Goal: Navigation & Orientation: Find specific page/section

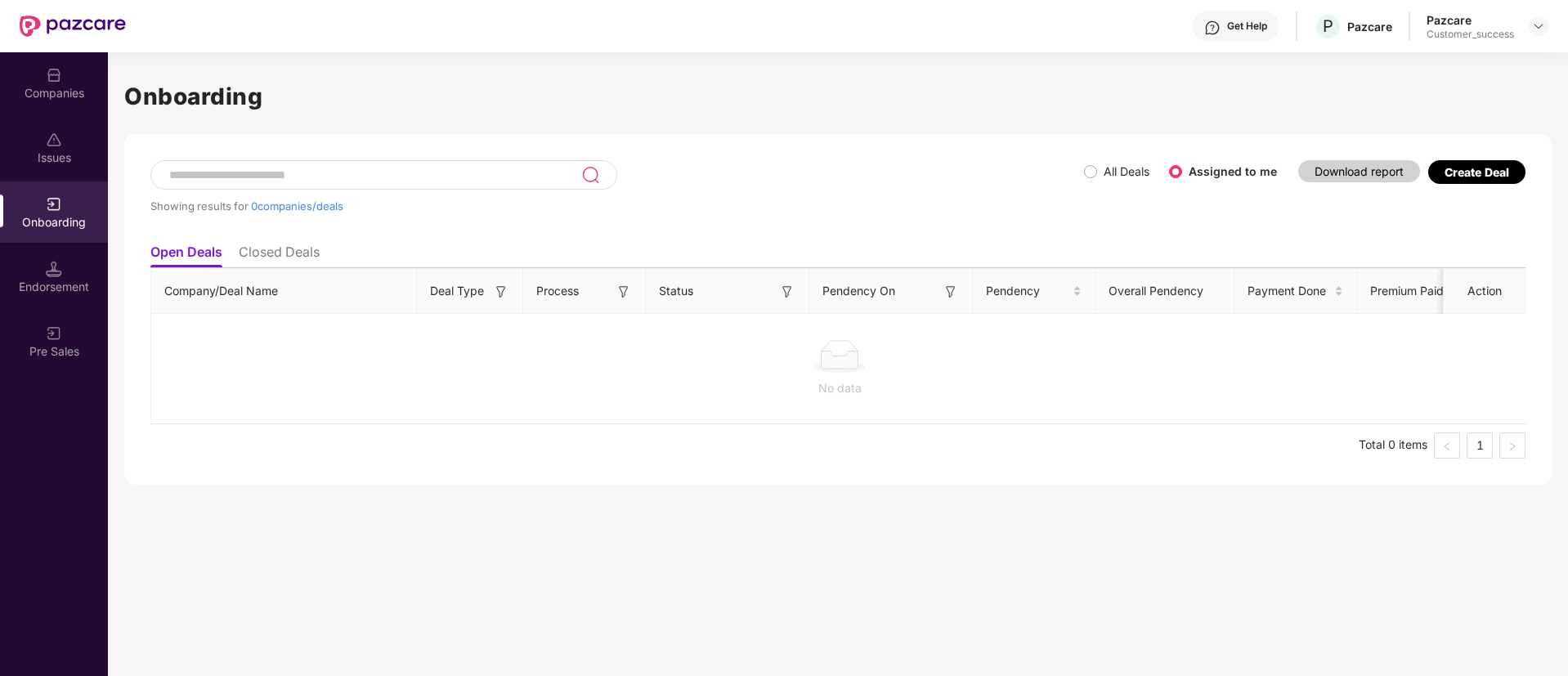
click at [55, 91] on div "Companies" at bounding box center [54, 93] width 108 height 16
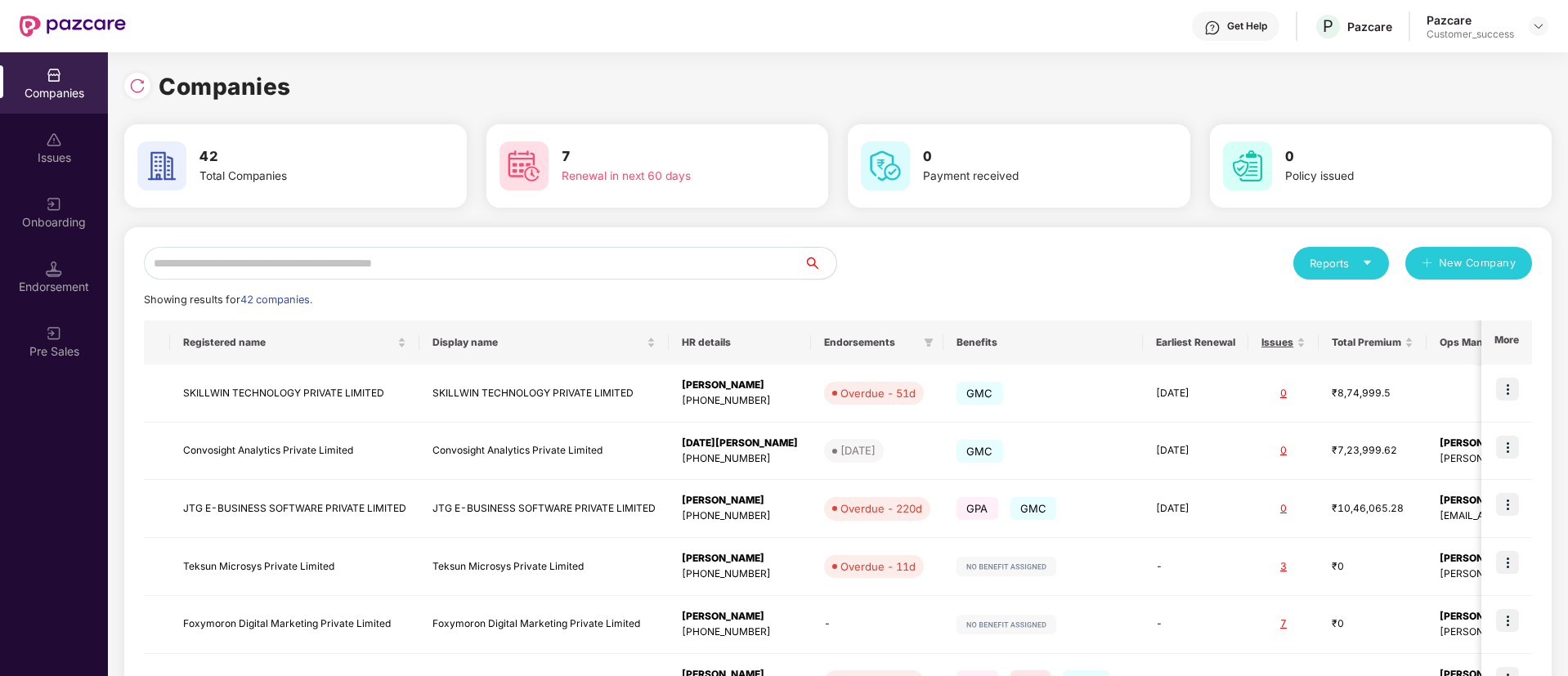
click at [1371, 266] on icon "caret-down" at bounding box center [1367, 262] width 10 height 10
click at [1441, 303] on img at bounding box center [1438, 305] width 16 height 16
click at [1346, 266] on div "Reports" at bounding box center [1340, 263] width 63 height 16
click at [1432, 310] on img at bounding box center [1438, 305] width 16 height 16
click at [1341, 266] on div "Reports" at bounding box center [1340, 263] width 63 height 16
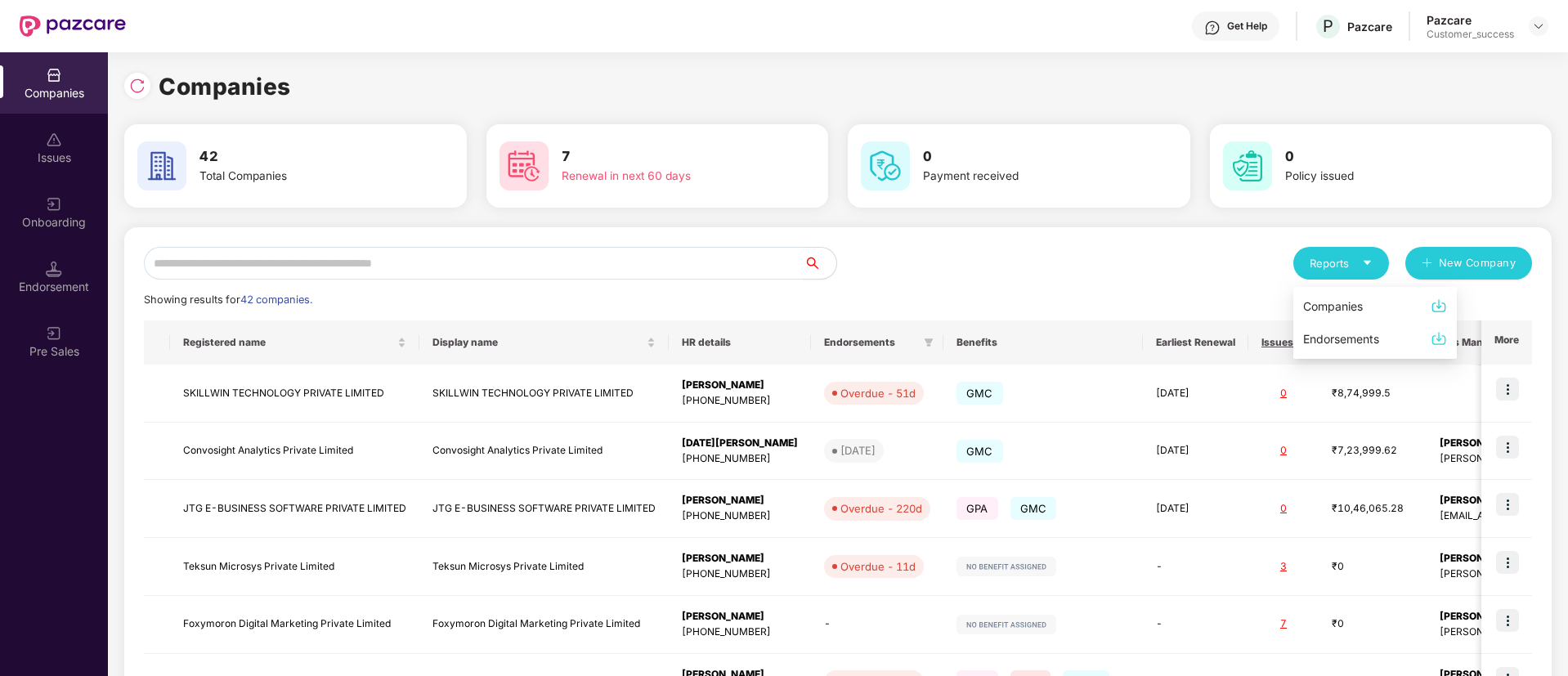
click at [1440, 308] on img at bounding box center [1438, 305] width 16 height 16
click at [1338, 263] on div "Reports" at bounding box center [1340, 263] width 63 height 16
click at [1438, 304] on img at bounding box center [1438, 305] width 16 height 16
click at [1438, 304] on div "Showing results for 42 companies." at bounding box center [838, 300] width 1388 height 16
click at [1348, 268] on div "Reports" at bounding box center [1340, 263] width 63 height 16
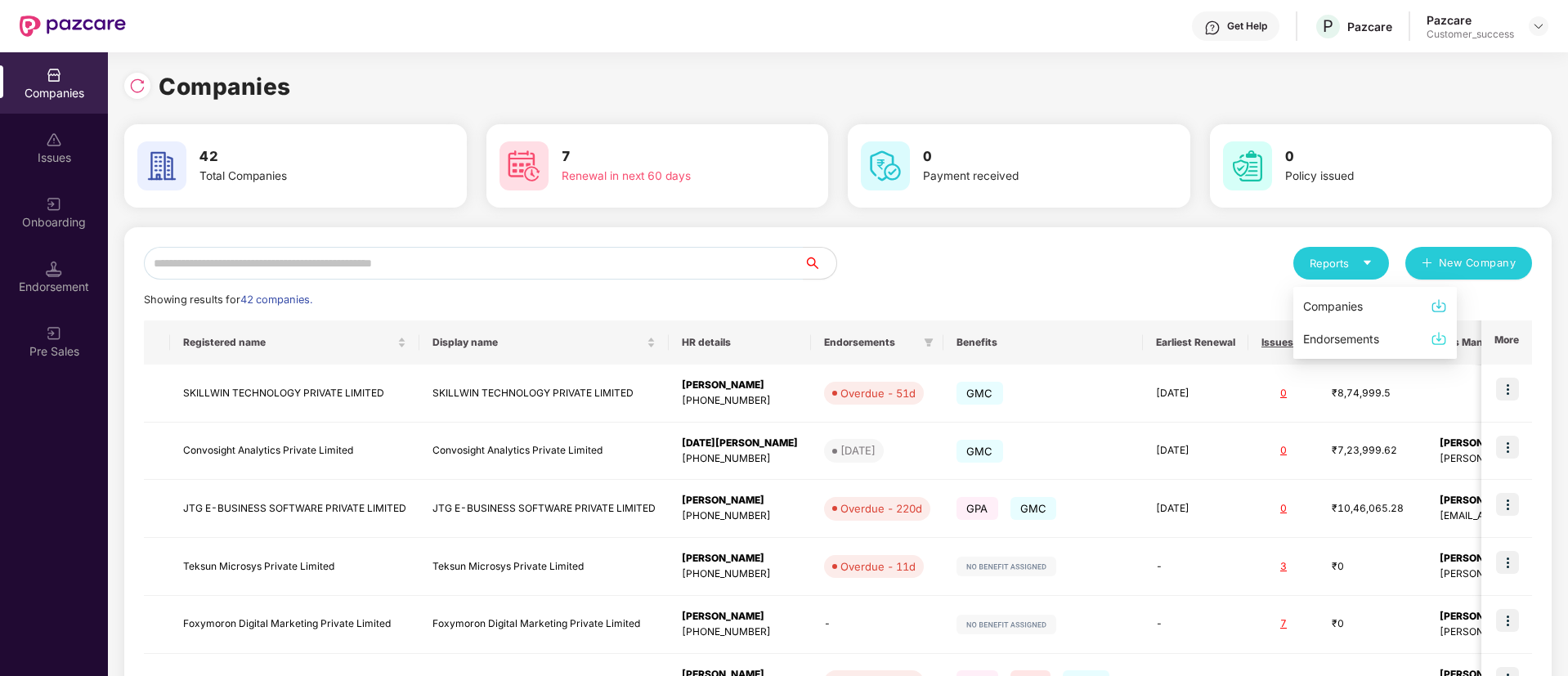
click at [1440, 339] on img at bounding box center [1438, 338] width 16 height 16
click at [1356, 271] on div "Reports" at bounding box center [1340, 263] width 63 height 16
click at [1439, 308] on img at bounding box center [1438, 305] width 16 height 16
click at [1439, 308] on div "Reports New Company Showing results for 42 companies. Registered name Display n…" at bounding box center [838, 624] width 1388 height 755
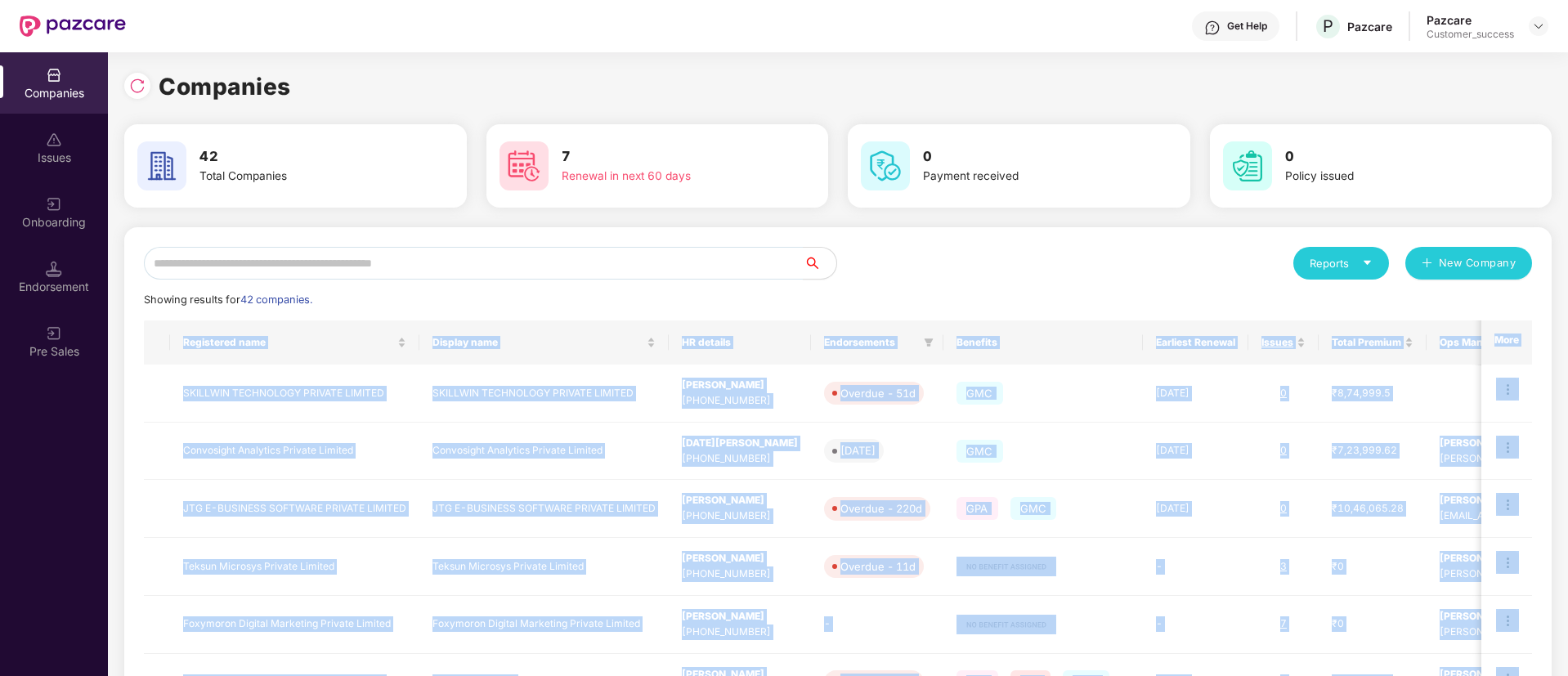
click at [1439, 308] on div "Reports New Company Showing results for 42 companies. Registered name Display n…" at bounding box center [838, 624] width 1388 height 755
click at [1332, 335] on div "Total Premium" at bounding box center [1372, 343] width 81 height 15
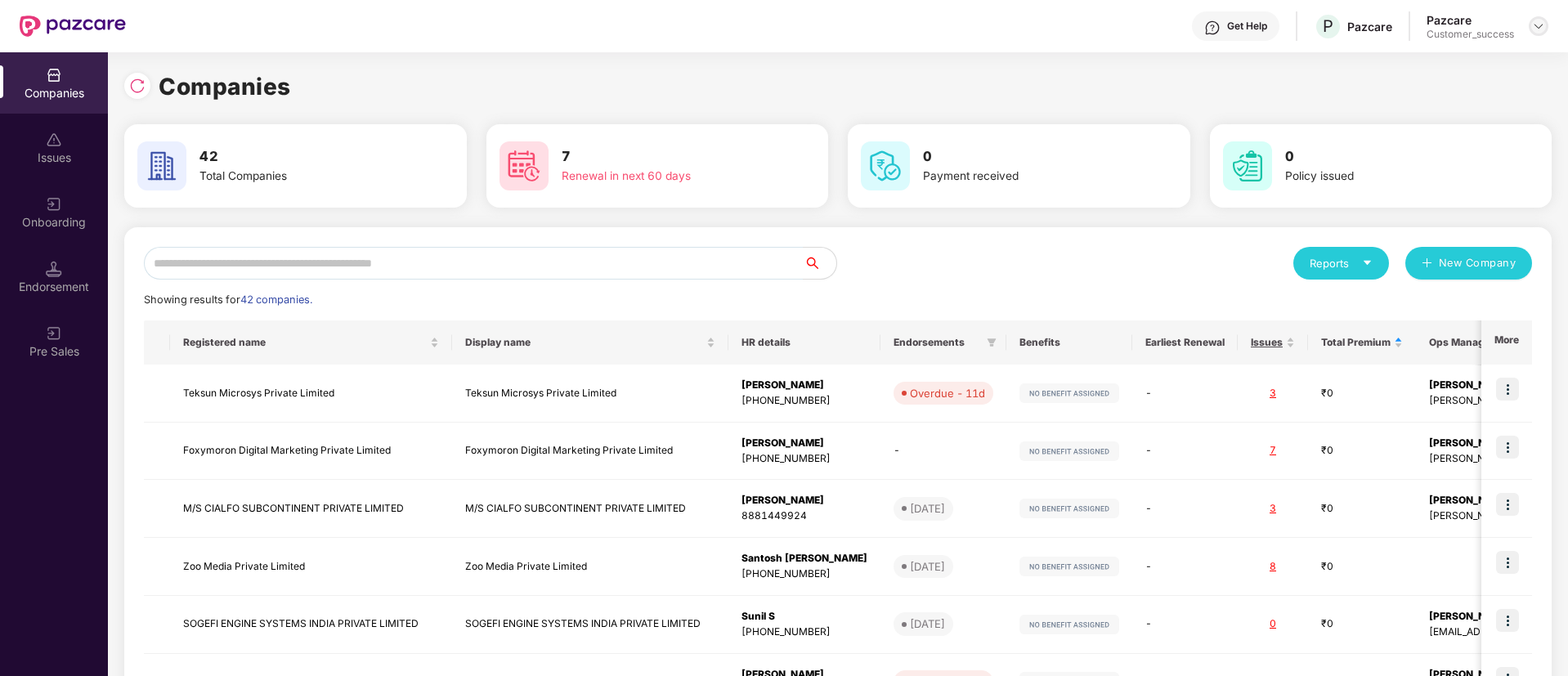
drag, startPoint x: 1529, startPoint y: 38, endPoint x: 1534, endPoint y: 30, distance: 9.4
click at [1534, 30] on div "Pazcare Customer_success" at bounding box center [1487, 26] width 122 height 28
click at [1534, 30] on img at bounding box center [1538, 26] width 13 height 13
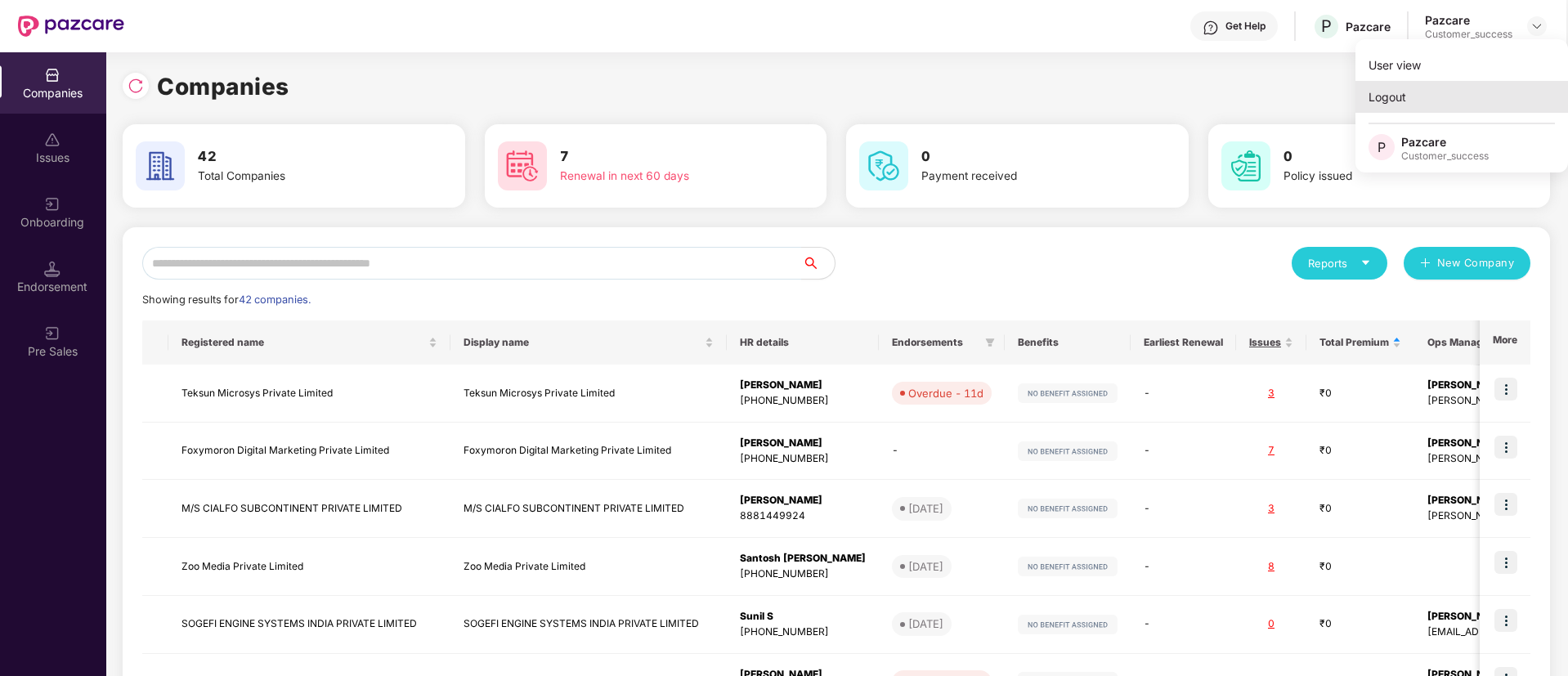
click at [1477, 100] on div "Logout" at bounding box center [1462, 96] width 212 height 32
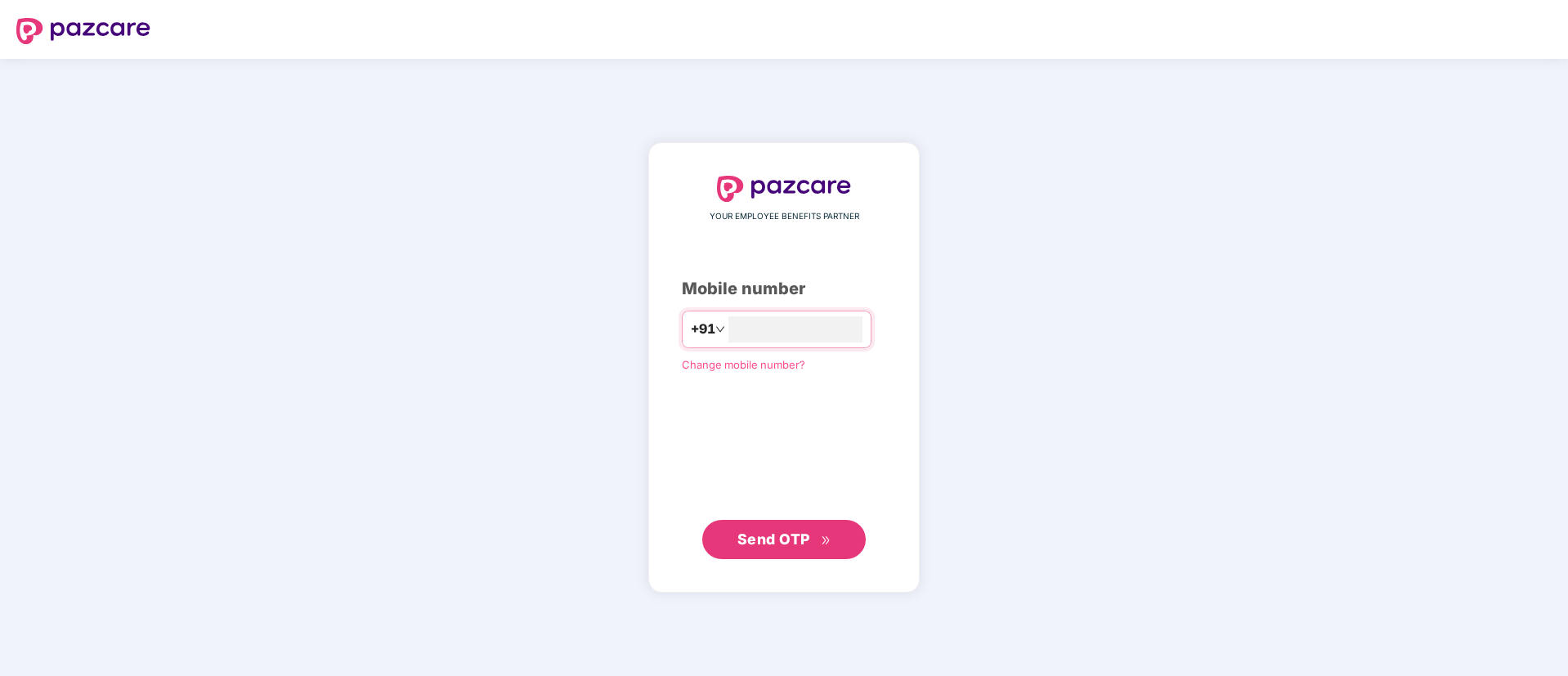
type input "**********"
click at [803, 550] on button "Send OTP" at bounding box center [783, 539] width 164 height 39
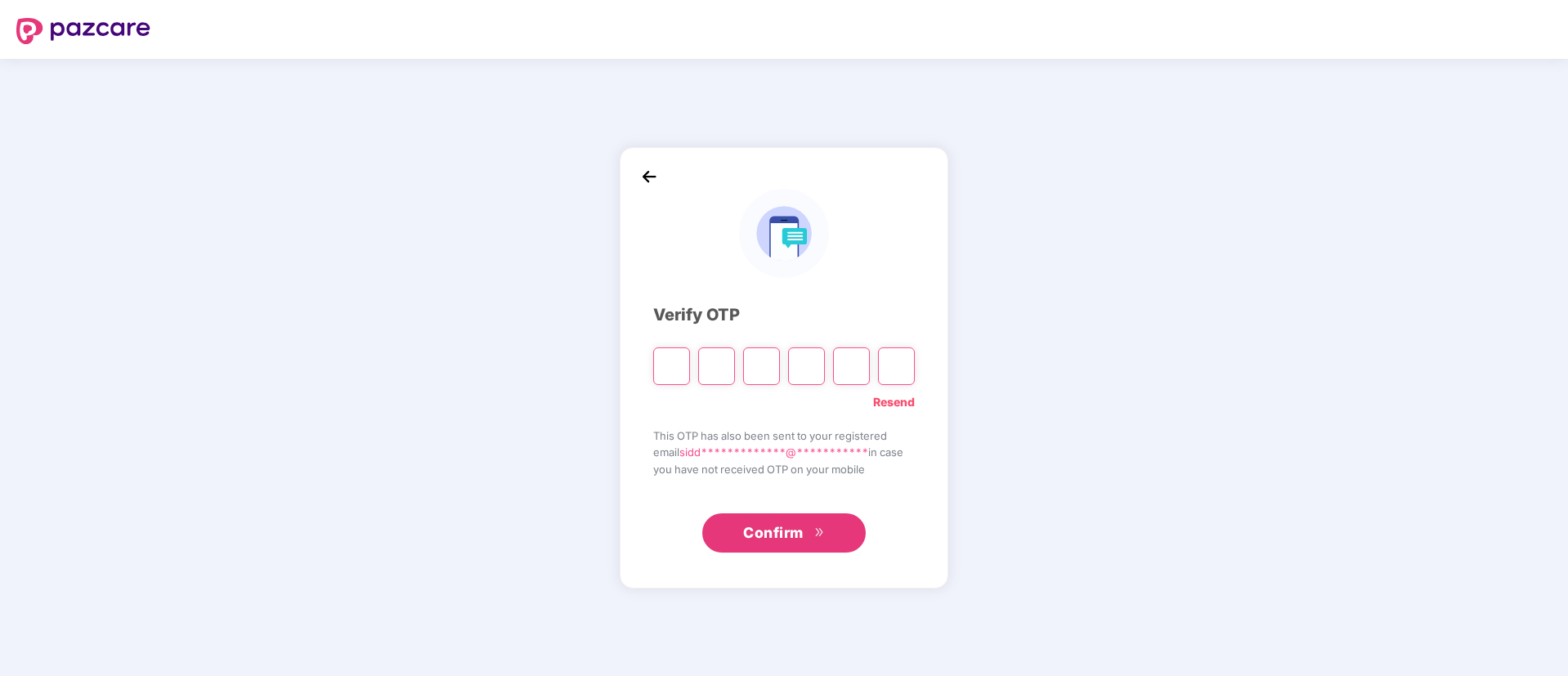
type input "*"
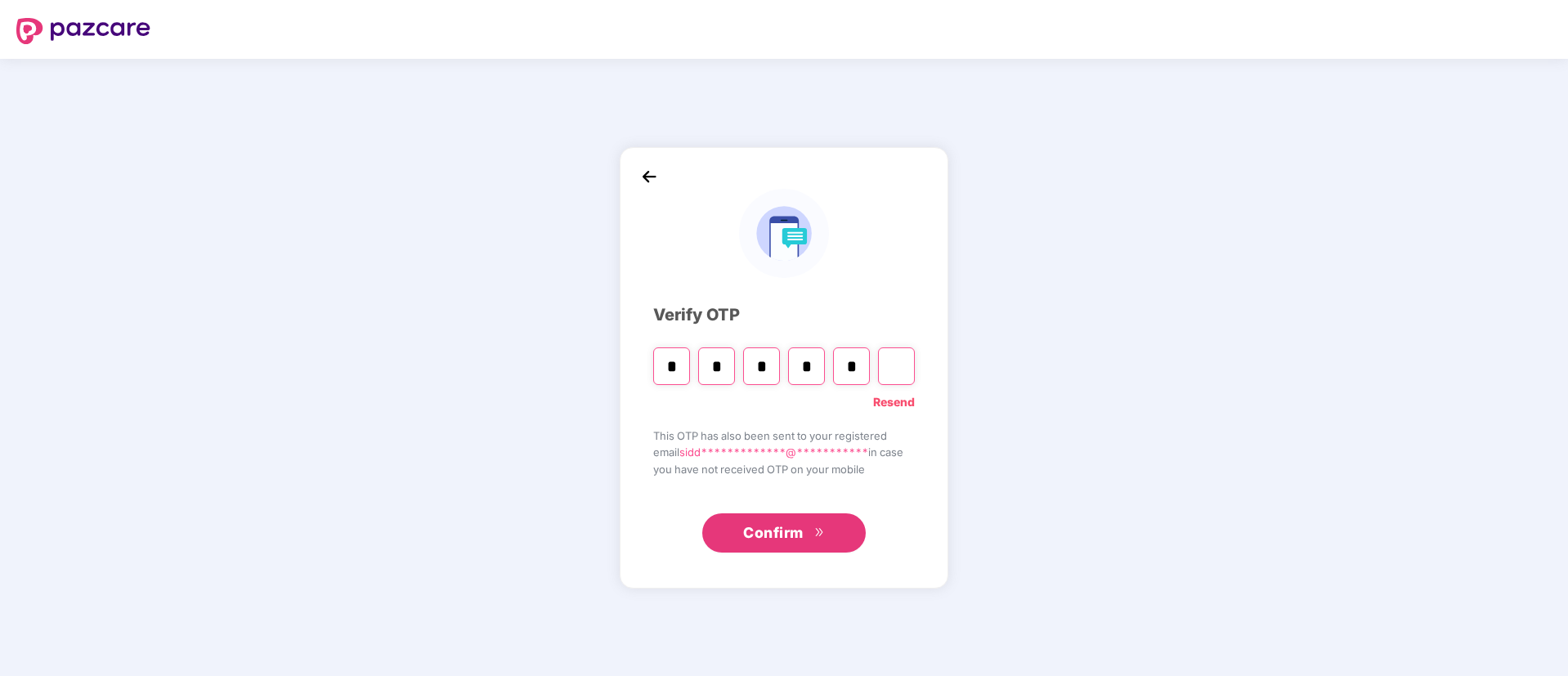
type input "*"
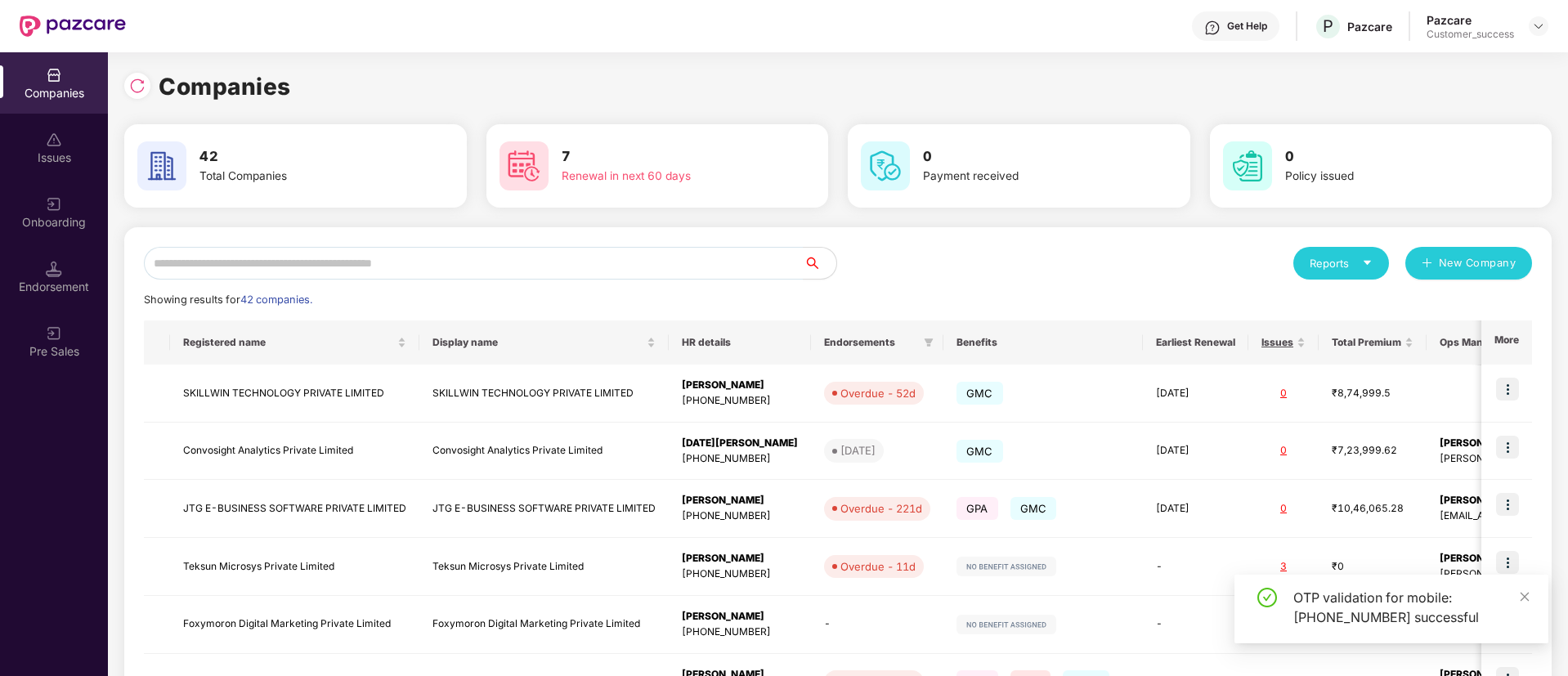
click at [1358, 265] on div "Reports" at bounding box center [1340, 263] width 63 height 16
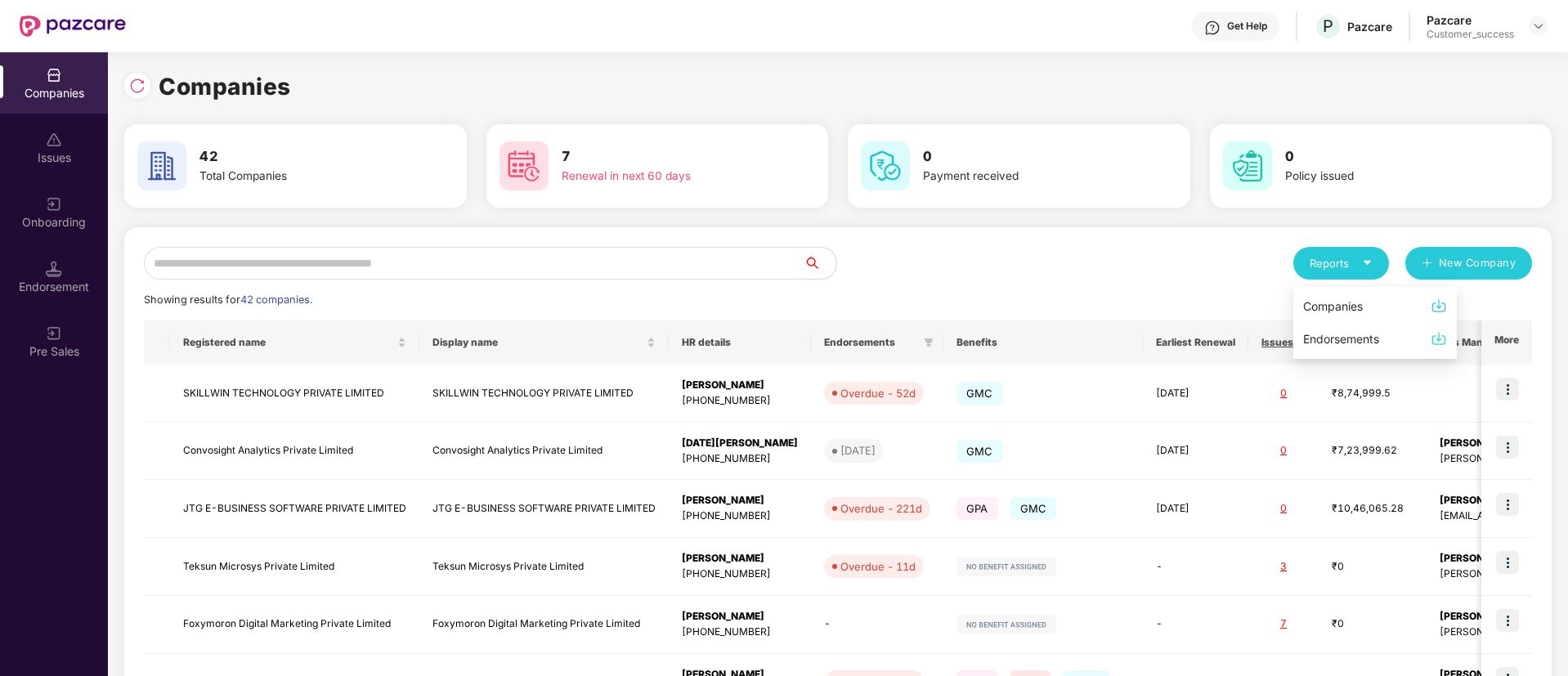
click at [1441, 300] on img at bounding box center [1438, 305] width 16 height 16
click at [1349, 260] on div "Reports" at bounding box center [1340, 263] width 63 height 16
click at [1341, 303] on div "Companies" at bounding box center [1333, 306] width 60 height 18
